Goal: Transaction & Acquisition: Purchase product/service

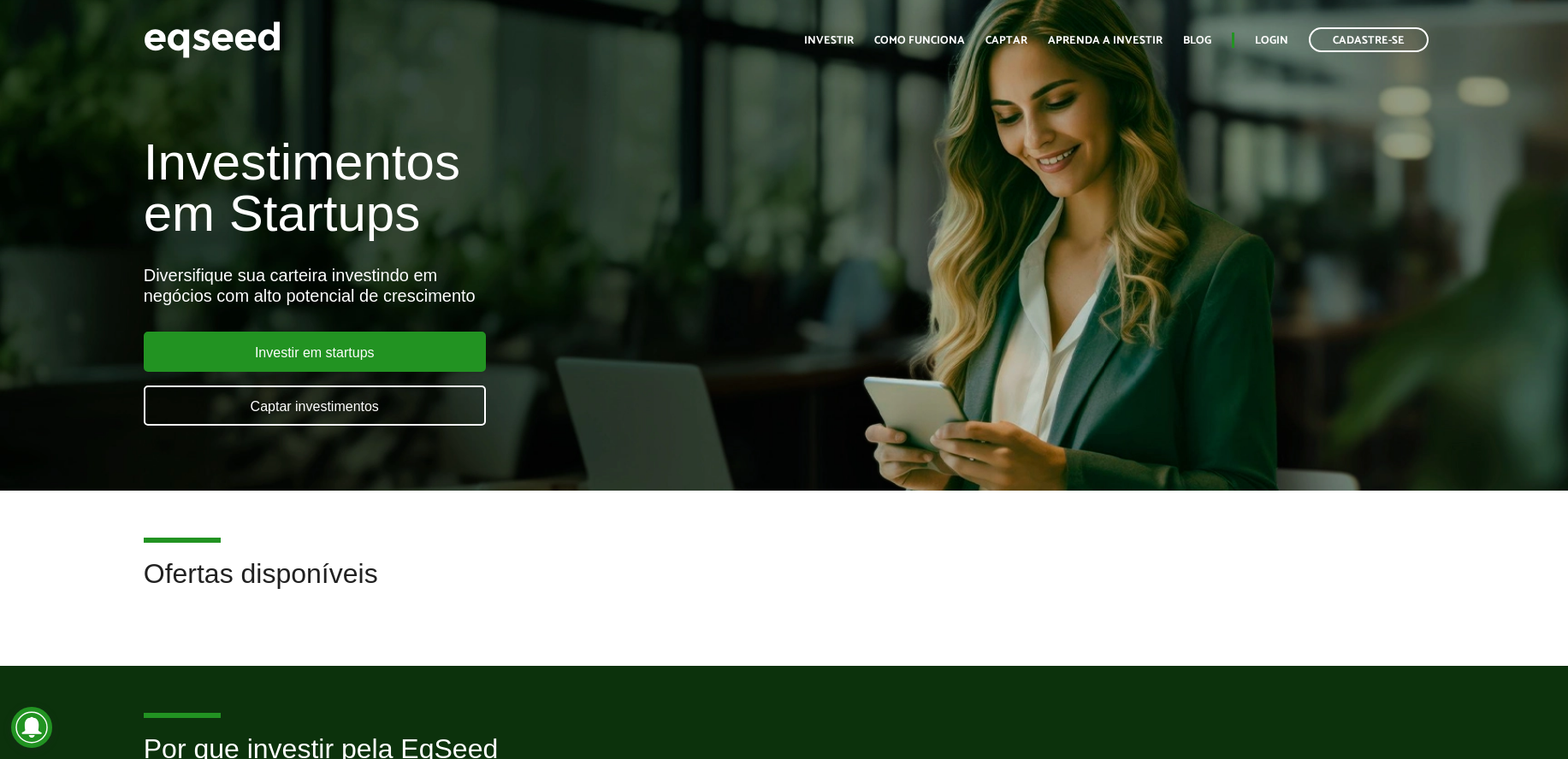
click at [532, 245] on div "Investimentos em Startups Diversifique sua carteira investindo em negócios com …" at bounding box center [522, 271] width 784 height 337
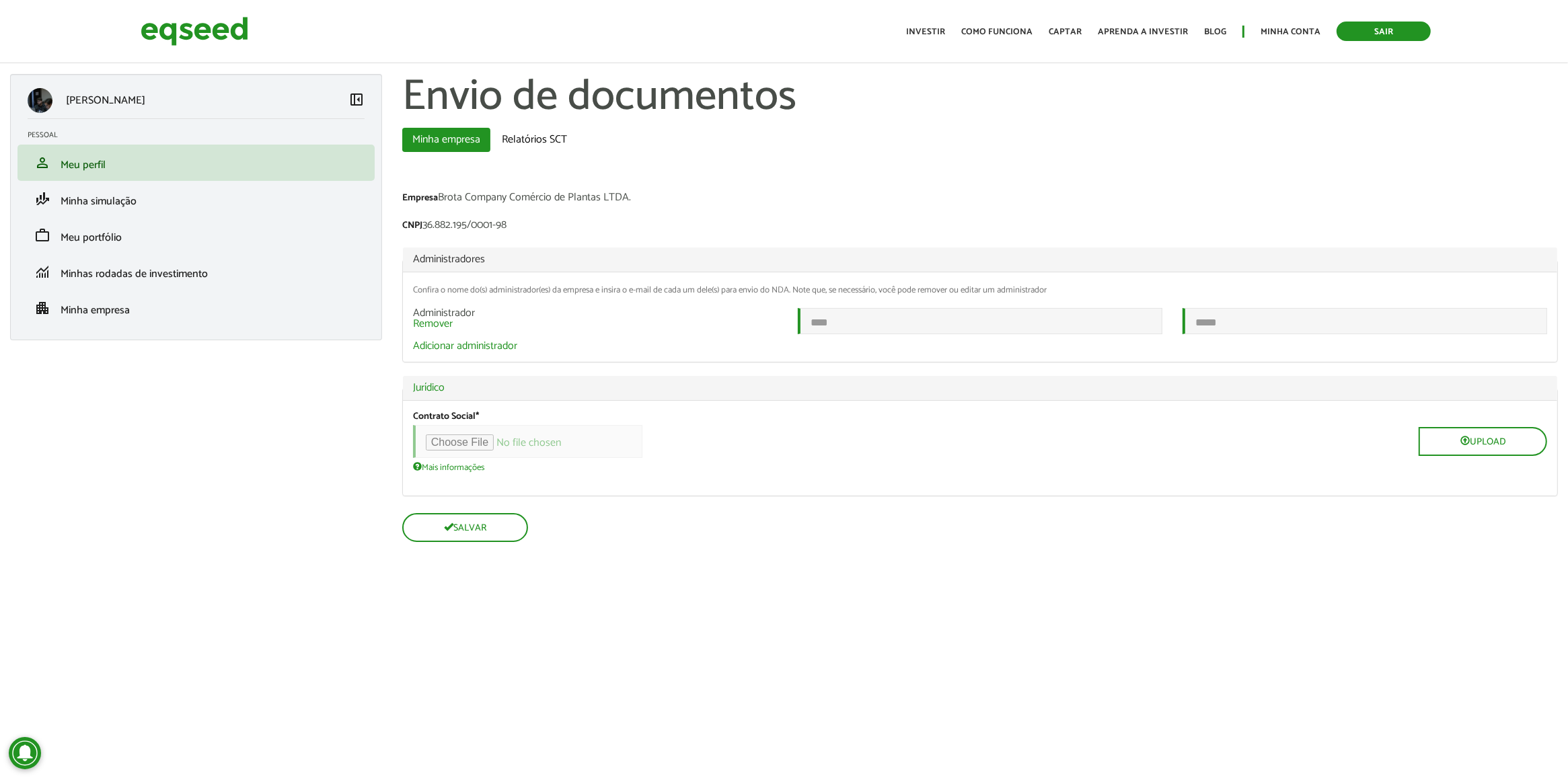
click at [1386, 25] on link "Sair" at bounding box center [1383, 31] width 94 height 19
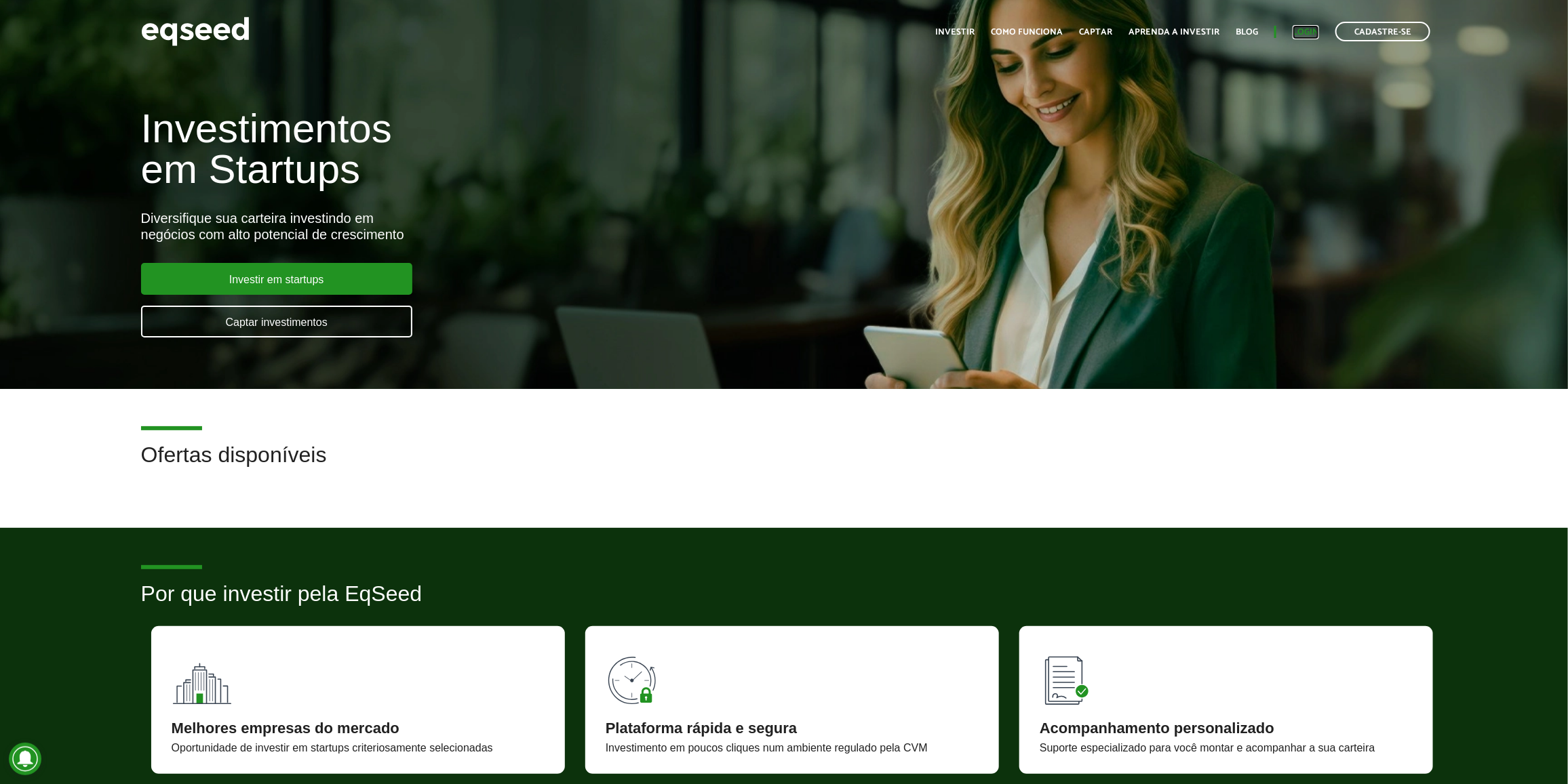
click at [1304, 32] on link "Login" at bounding box center [1306, 32] width 27 height 9
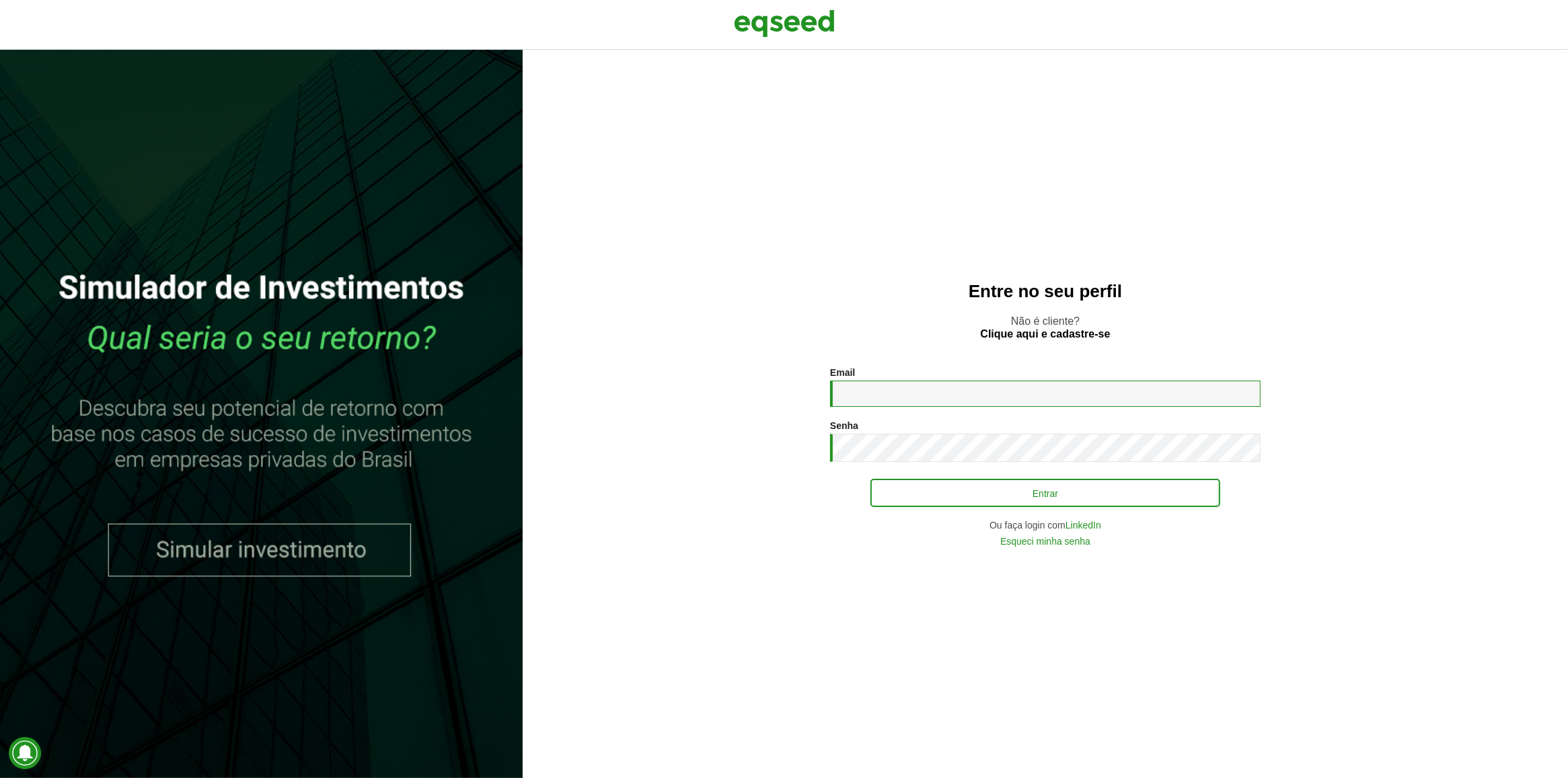
type input "**********"
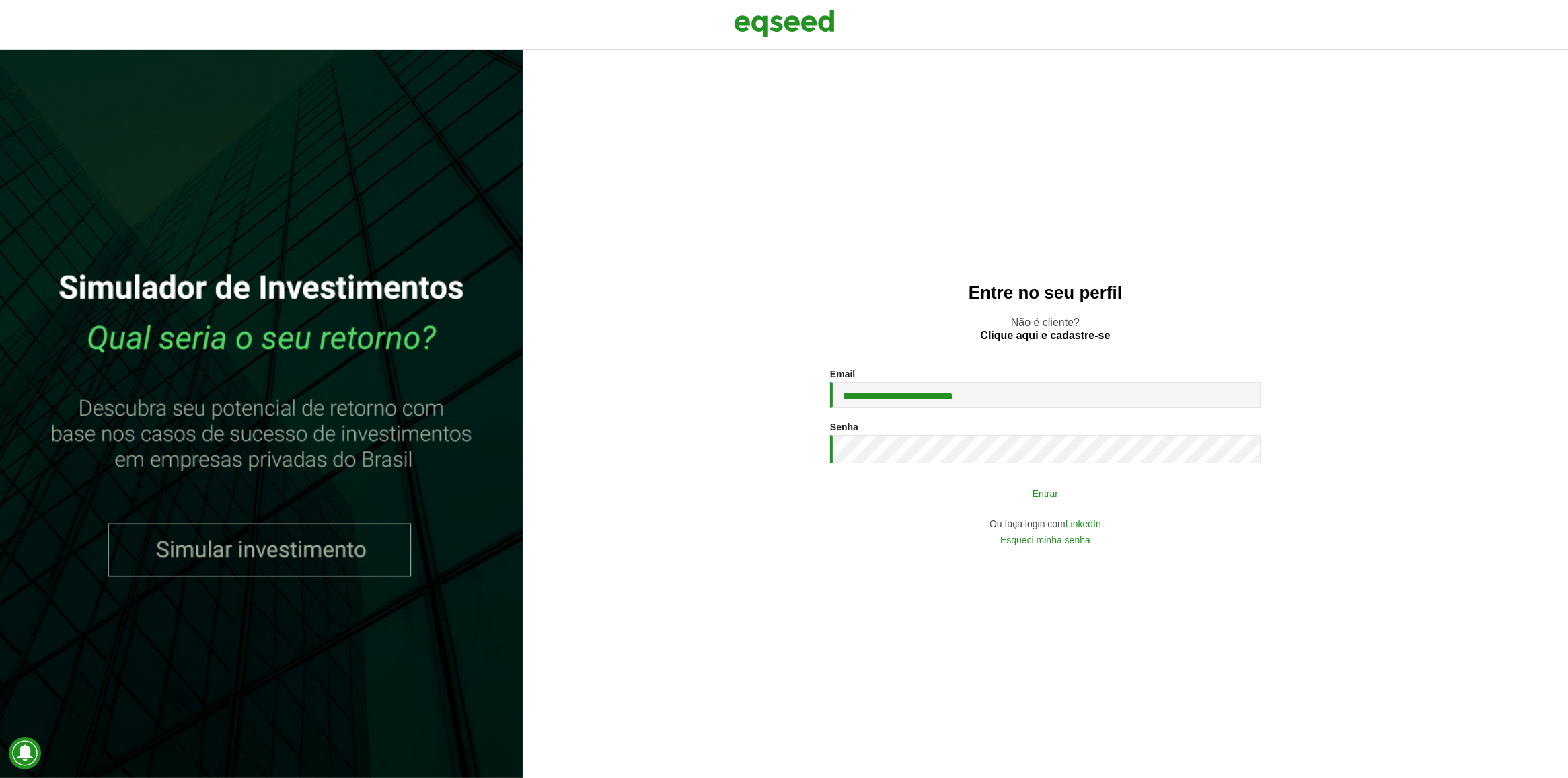
click at [1114, 495] on button "Entrar" at bounding box center [1045, 493] width 350 height 26
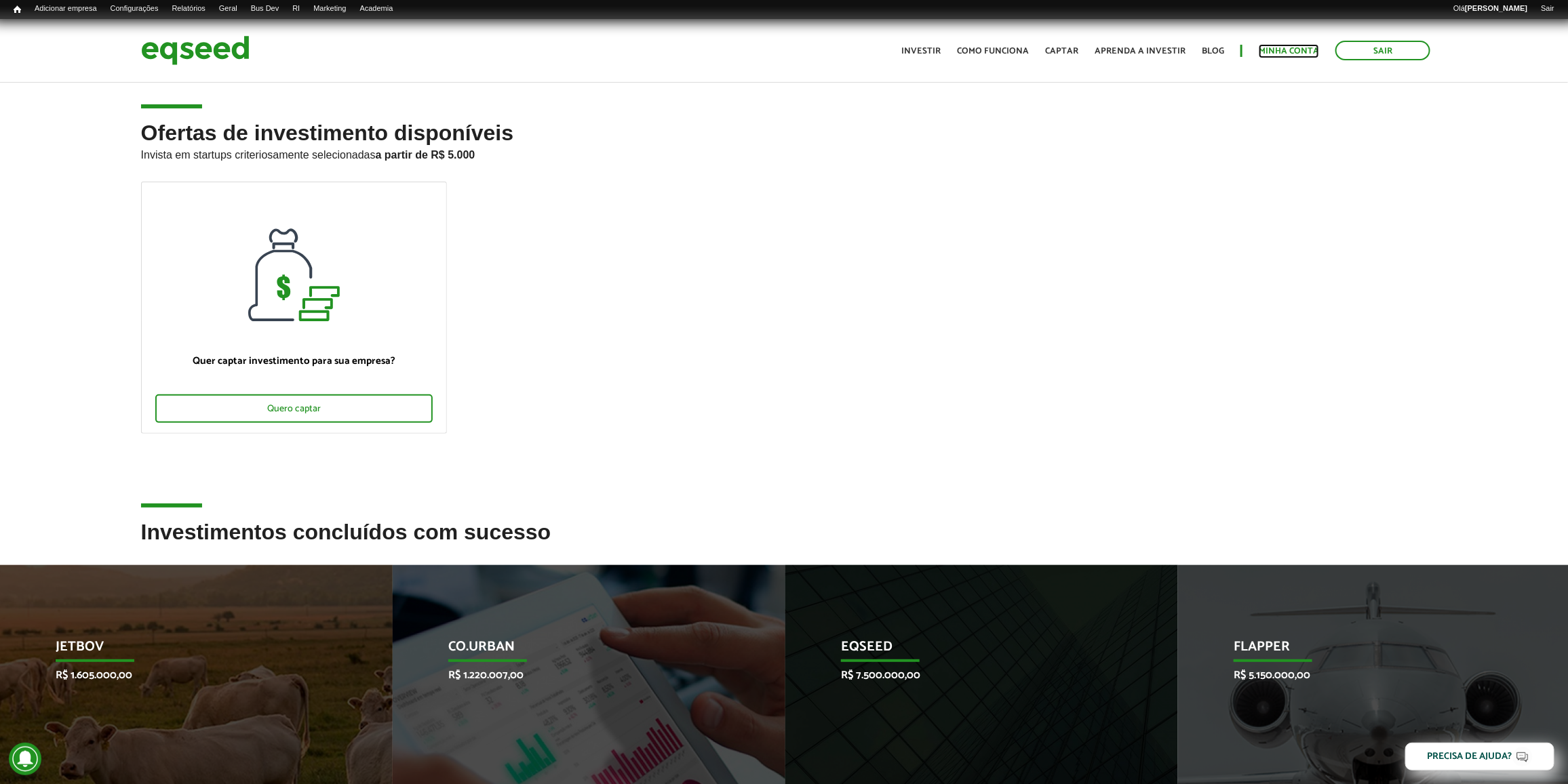
click at [1269, 47] on link "Minha conta" at bounding box center [1289, 51] width 60 height 9
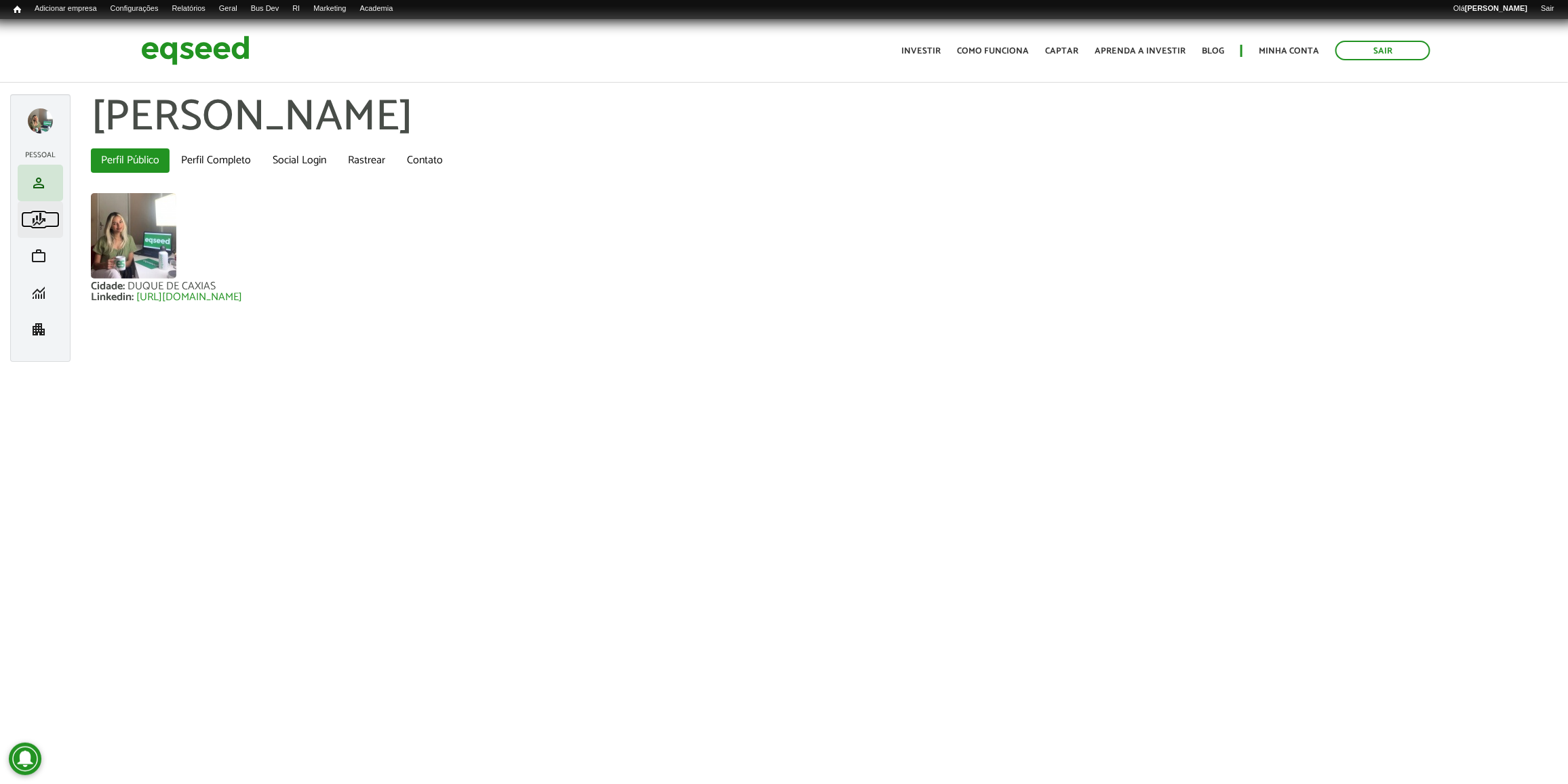
click at [42, 228] on span "finance_mode" at bounding box center [39, 220] width 16 height 16
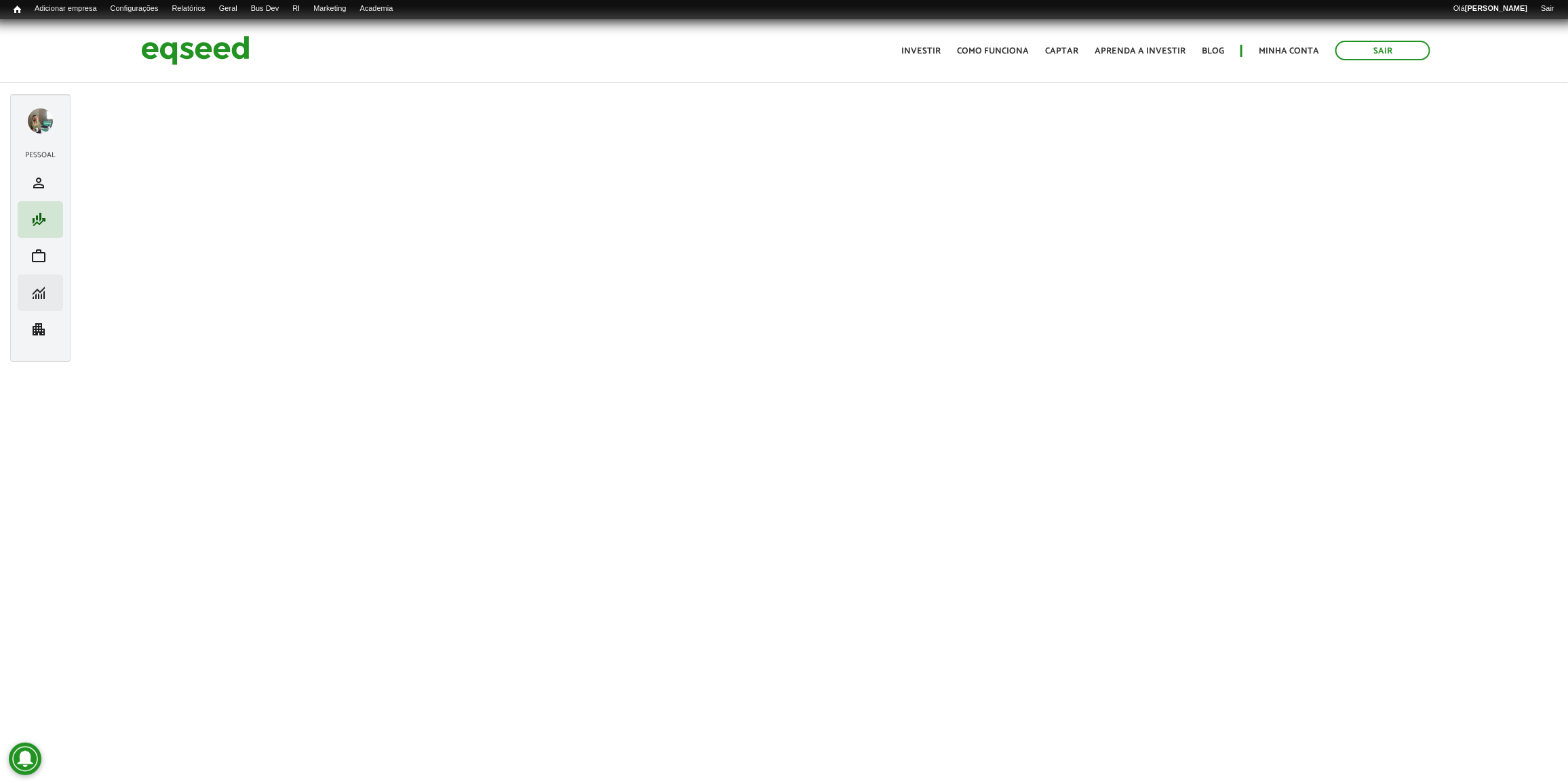
click at [42, 276] on li "monitoring Minhas rodadas de investimento" at bounding box center [40, 293] width 45 height 36
click at [44, 292] on span "monitoring" at bounding box center [39, 293] width 16 height 16
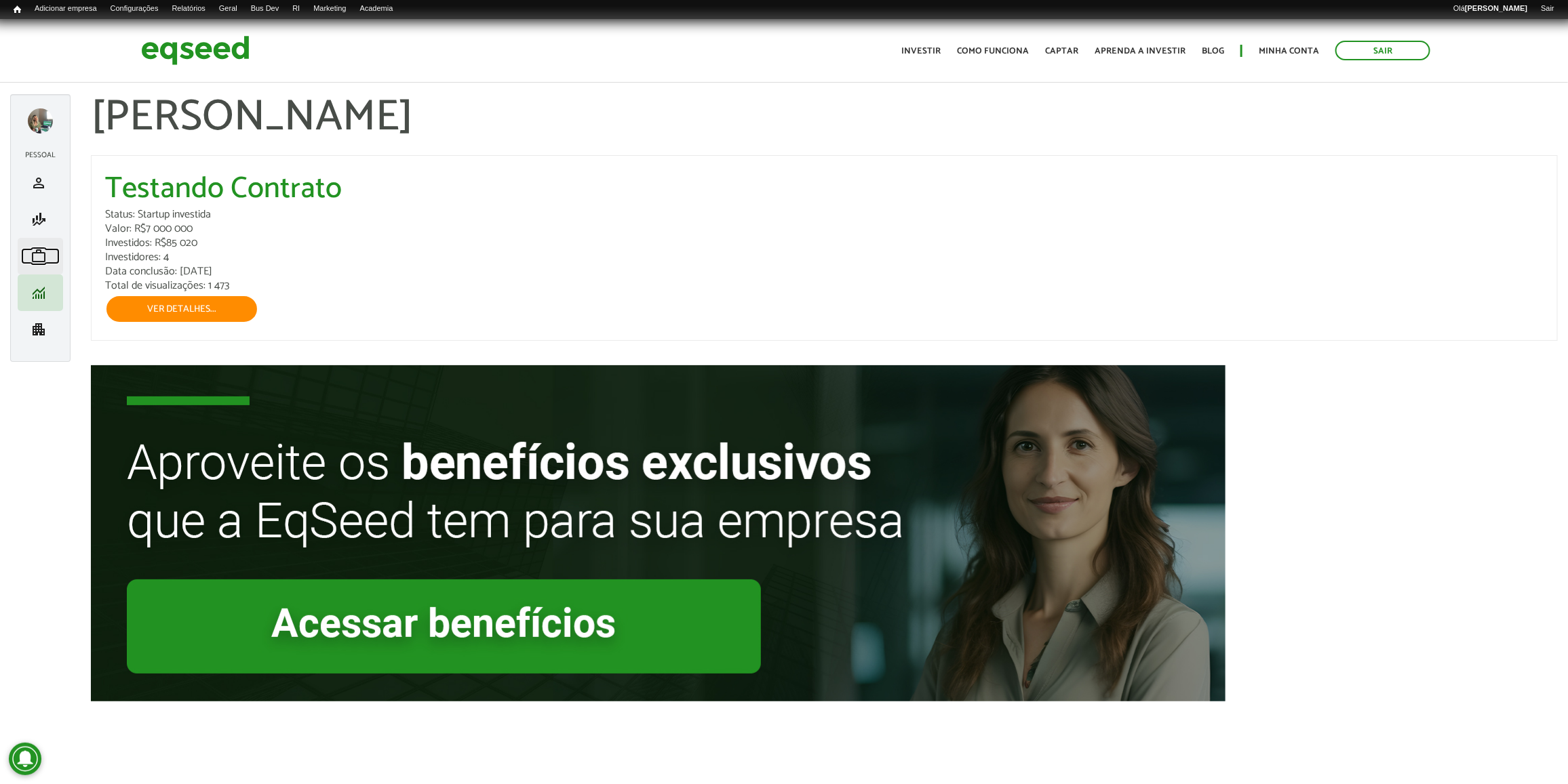
click at [48, 253] on link "work Meu portfólio" at bounding box center [40, 256] width 39 height 16
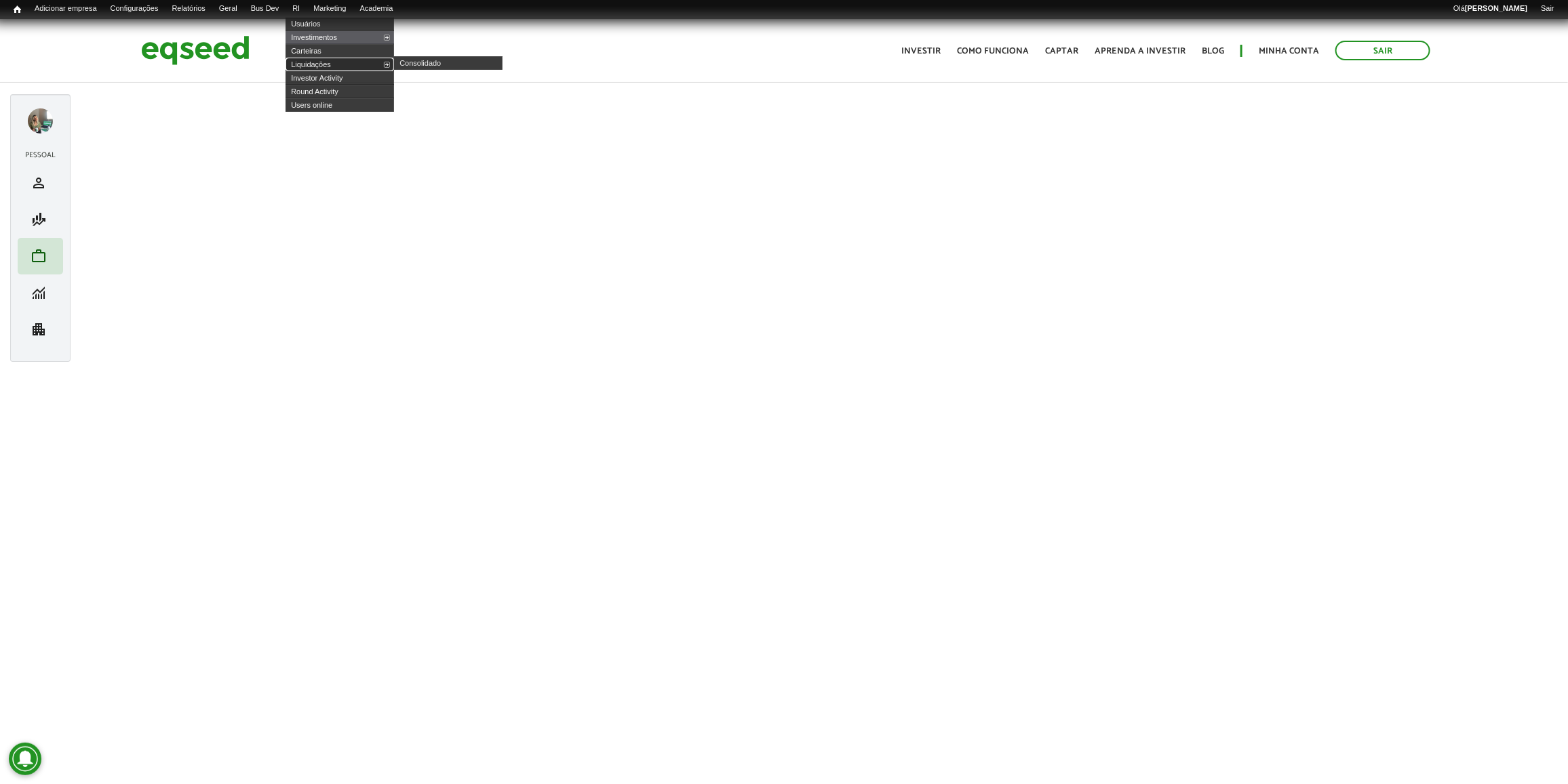
click at [323, 64] on link "Liquidações" at bounding box center [340, 64] width 109 height 13
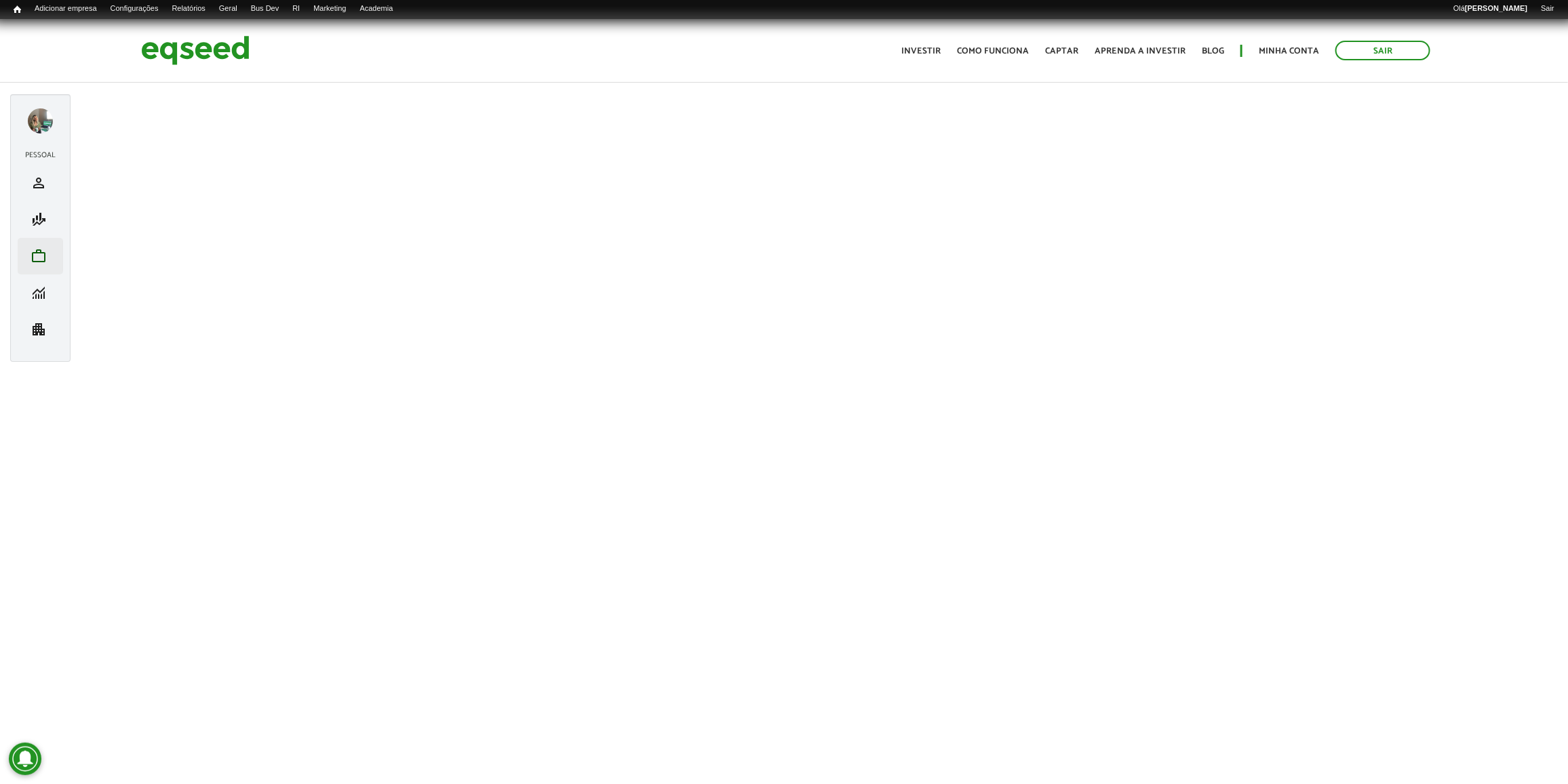
click at [57, 267] on li "work Meu portfólio" at bounding box center [40, 256] width 45 height 36
